Goal: Check status

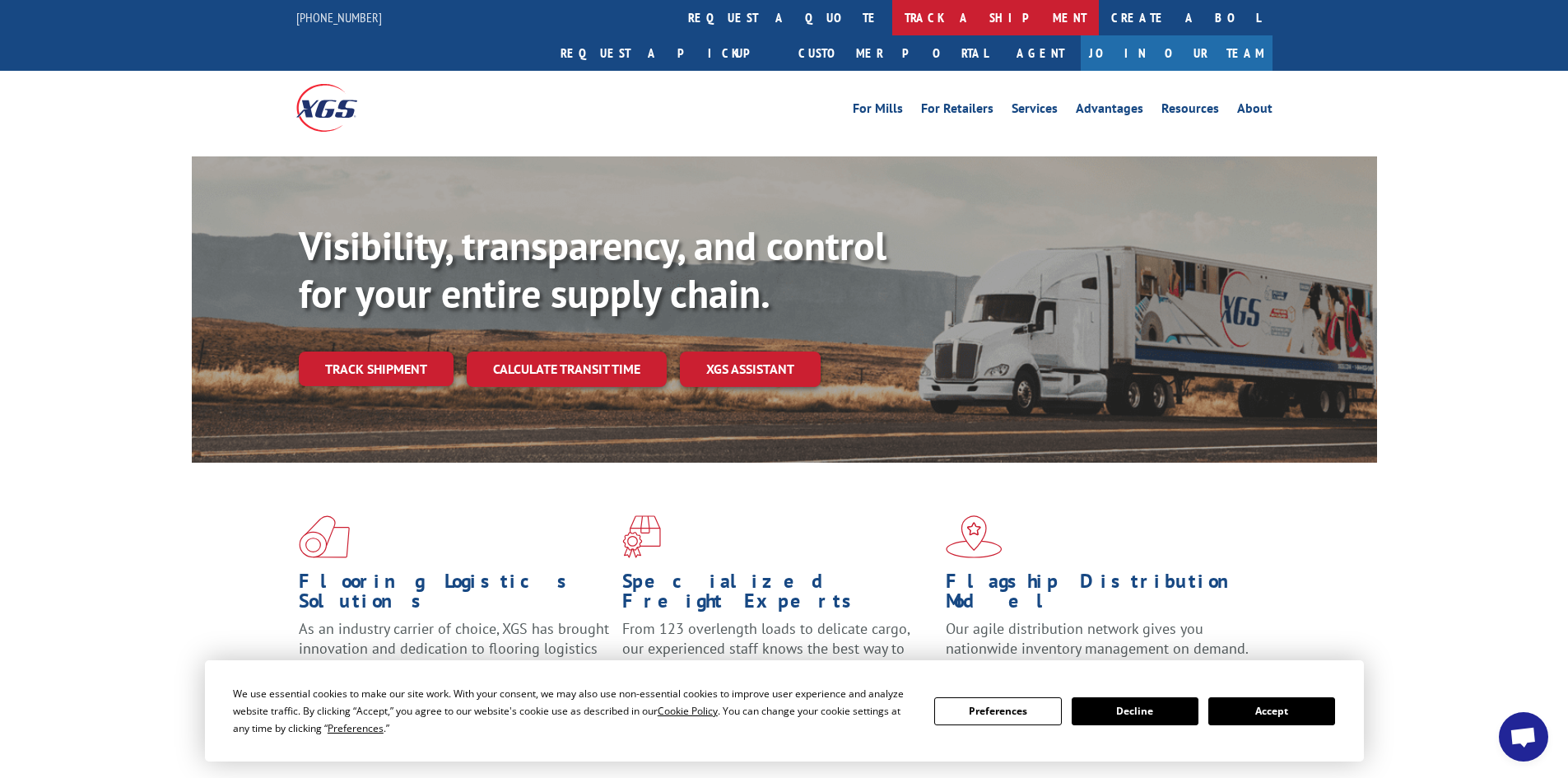
click at [892, 19] on link "track a shipment" at bounding box center [995, 18] width 206 height 35
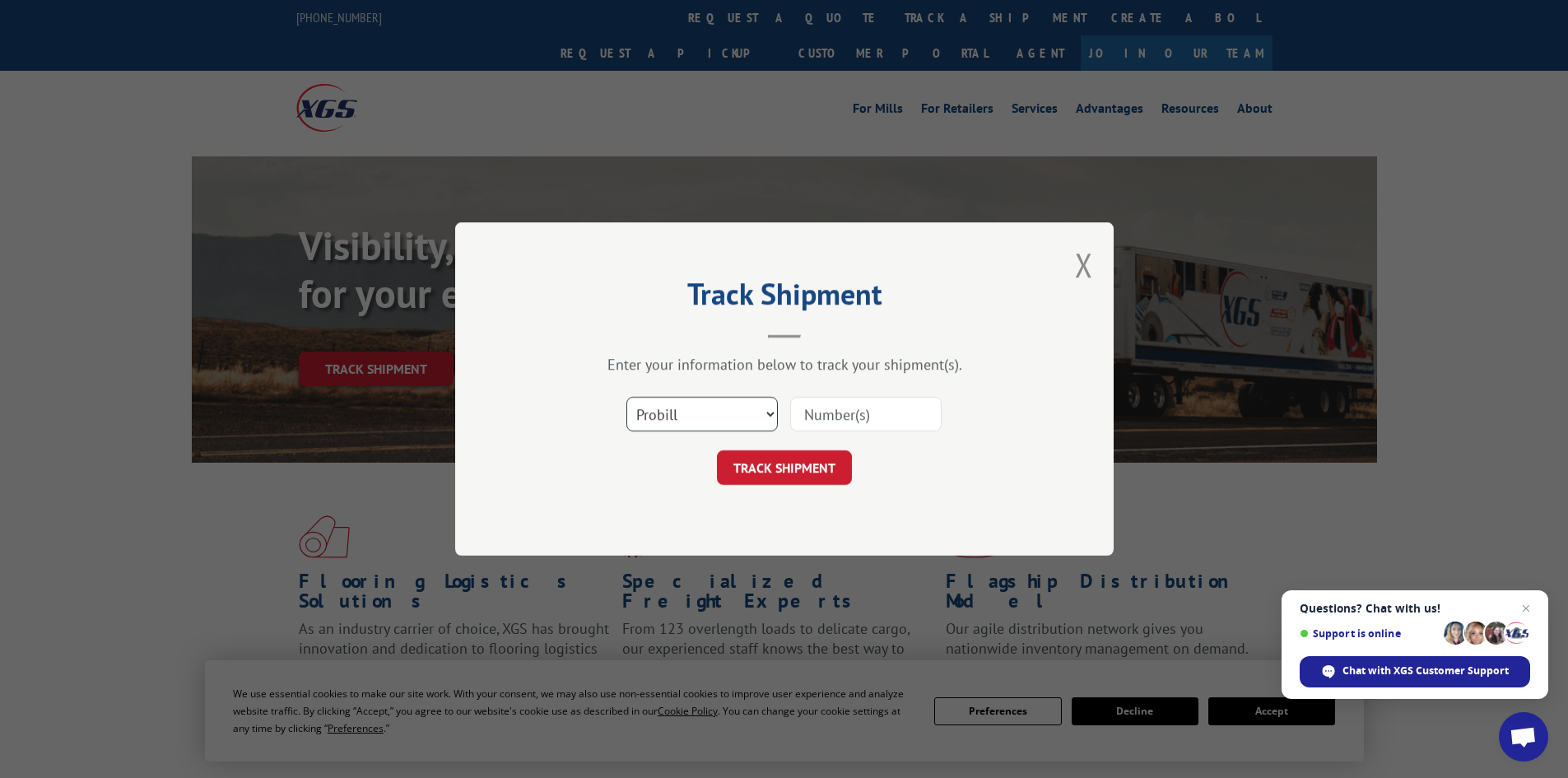
click at [658, 415] on select "Select category... Probill BOL PO" at bounding box center [702, 414] width 152 height 34
select select "bol"
click at [626, 397] on select "Select category... Probill BOL PO" at bounding box center [702, 414] width 152 height 34
paste input "5181736"
type input "5181736"
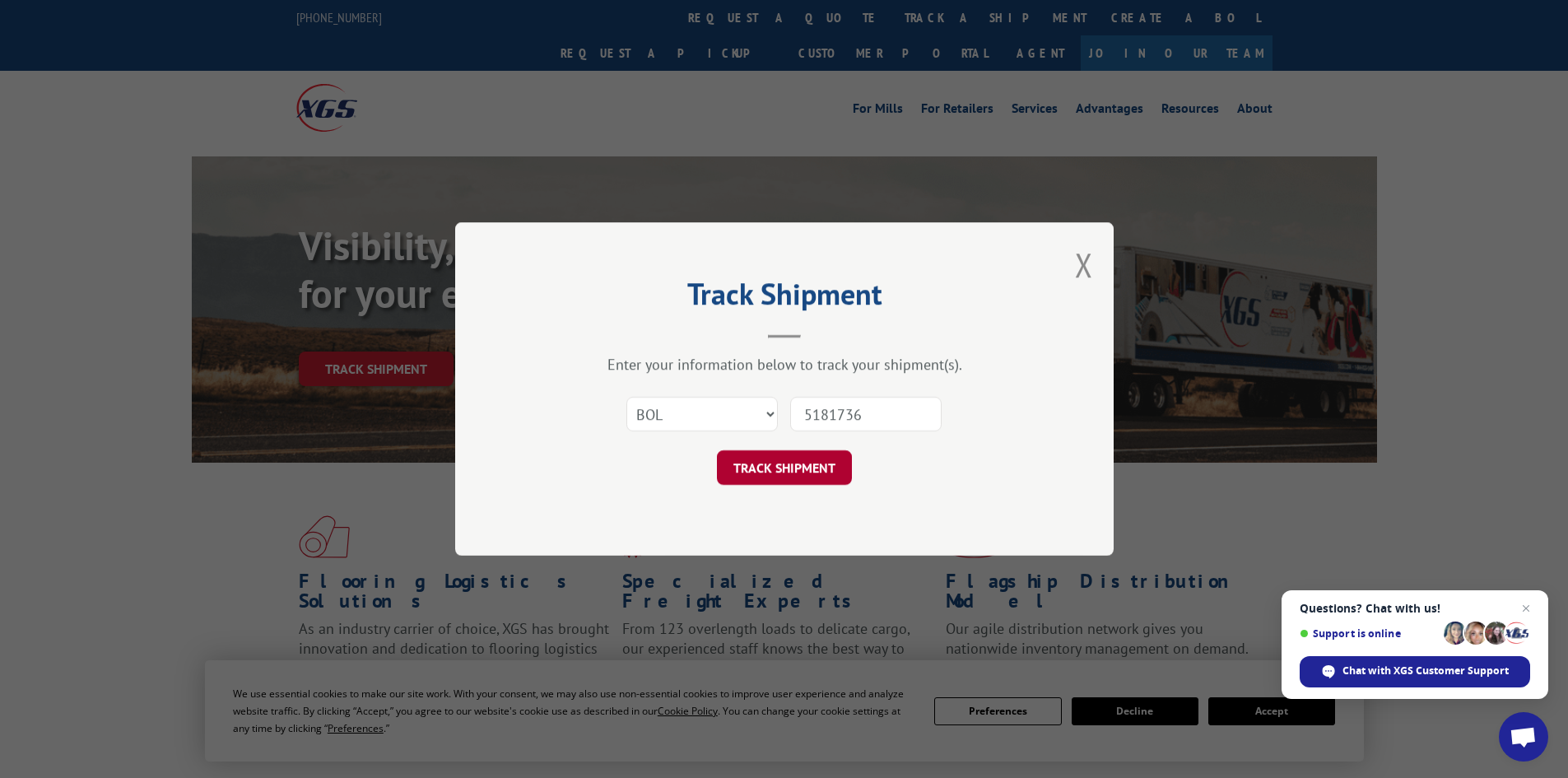
click at [785, 468] on button "TRACK SHIPMENT" at bounding box center [784, 467] width 135 height 34
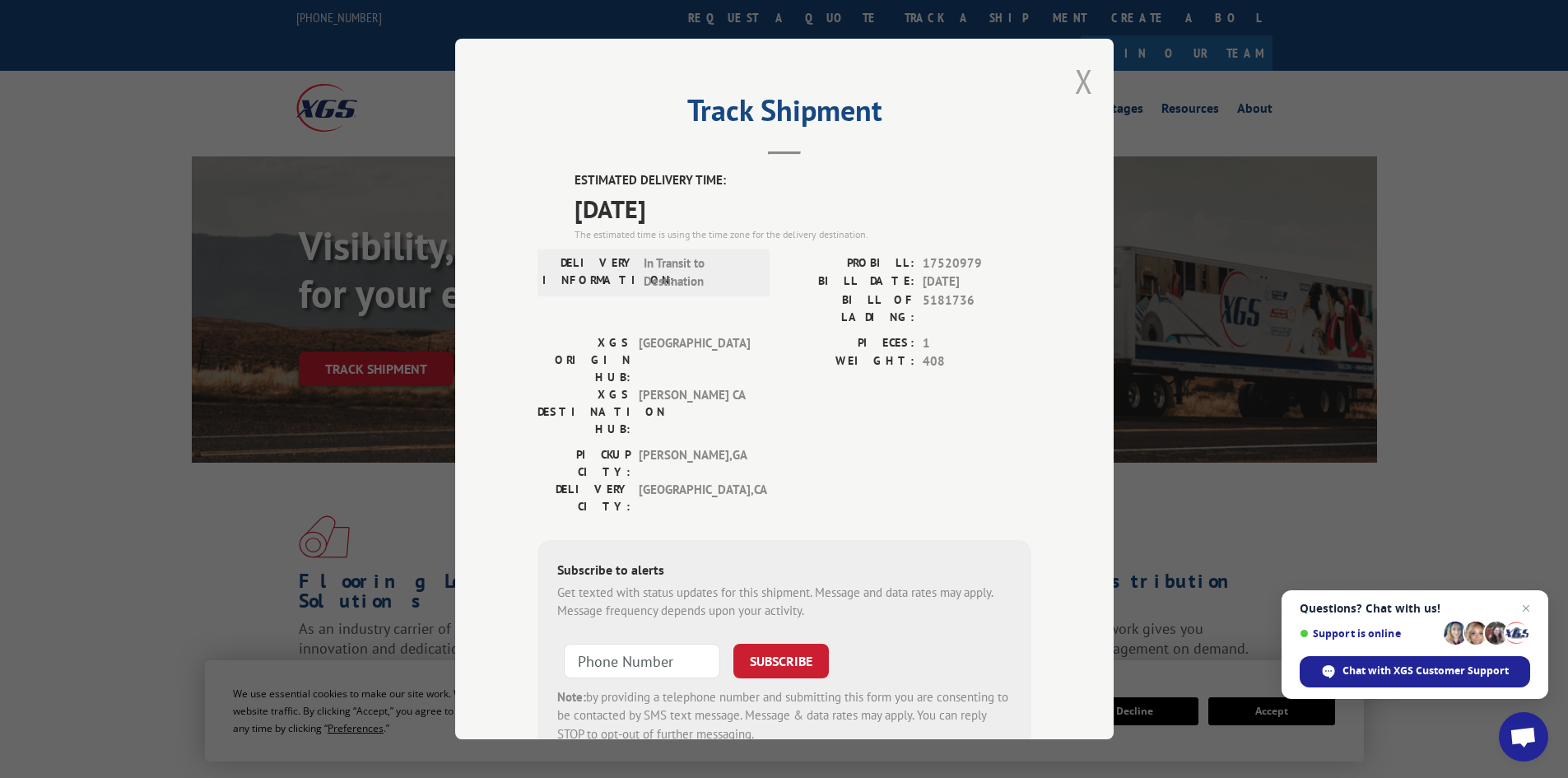
click at [1075, 81] on button "Close modal" at bounding box center [1084, 81] width 18 height 44
